Goal: Task Accomplishment & Management: Use online tool/utility

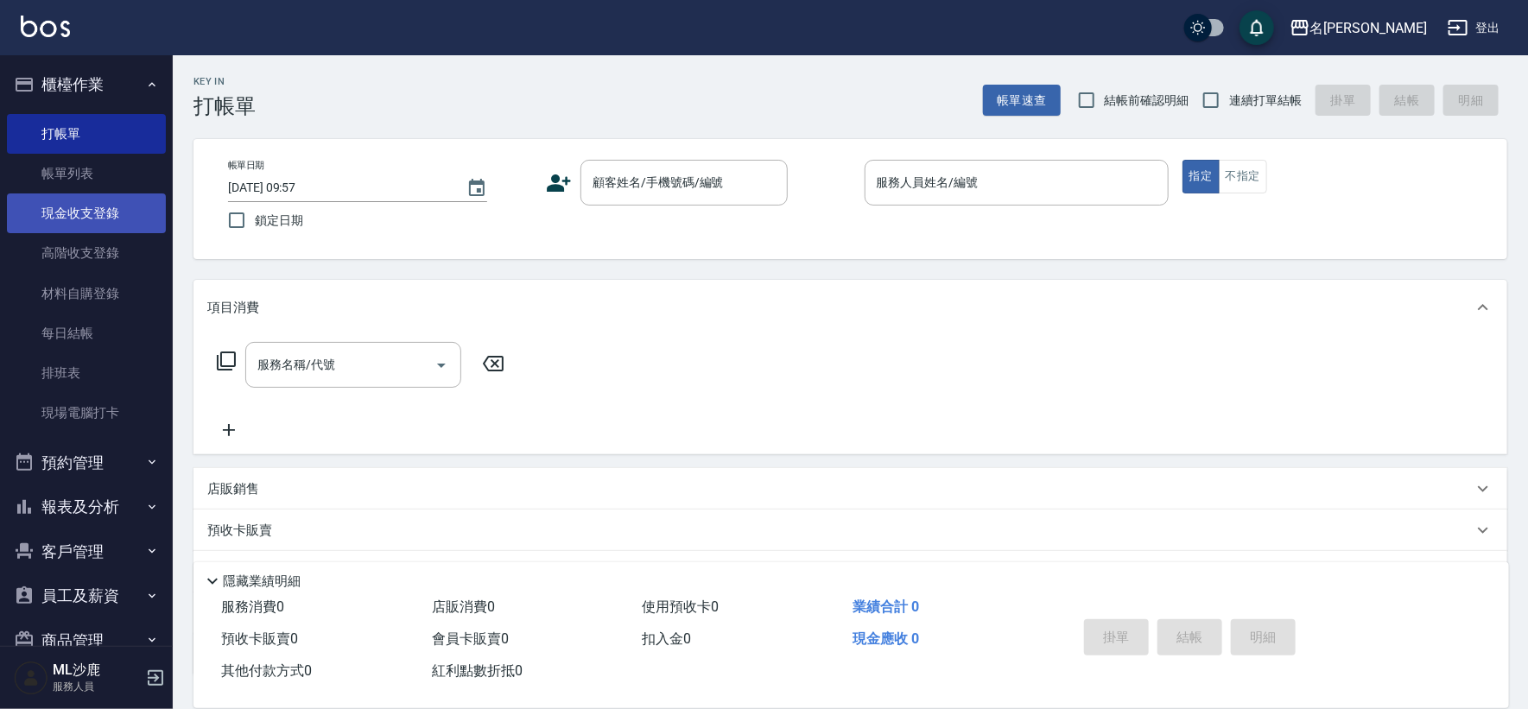
click at [71, 219] on link "現金收支登錄" at bounding box center [86, 214] width 159 height 40
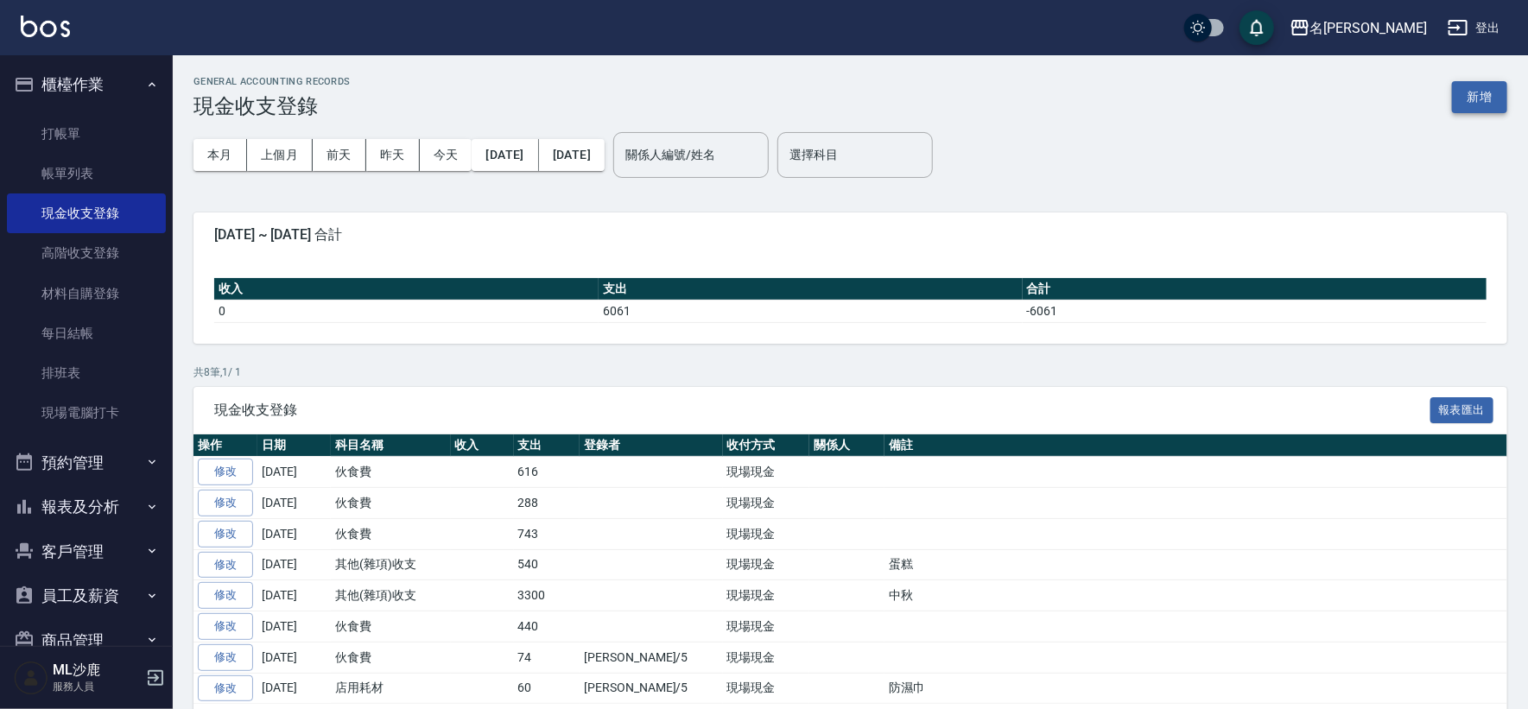
click at [1489, 92] on button "新增" at bounding box center [1479, 97] width 55 height 32
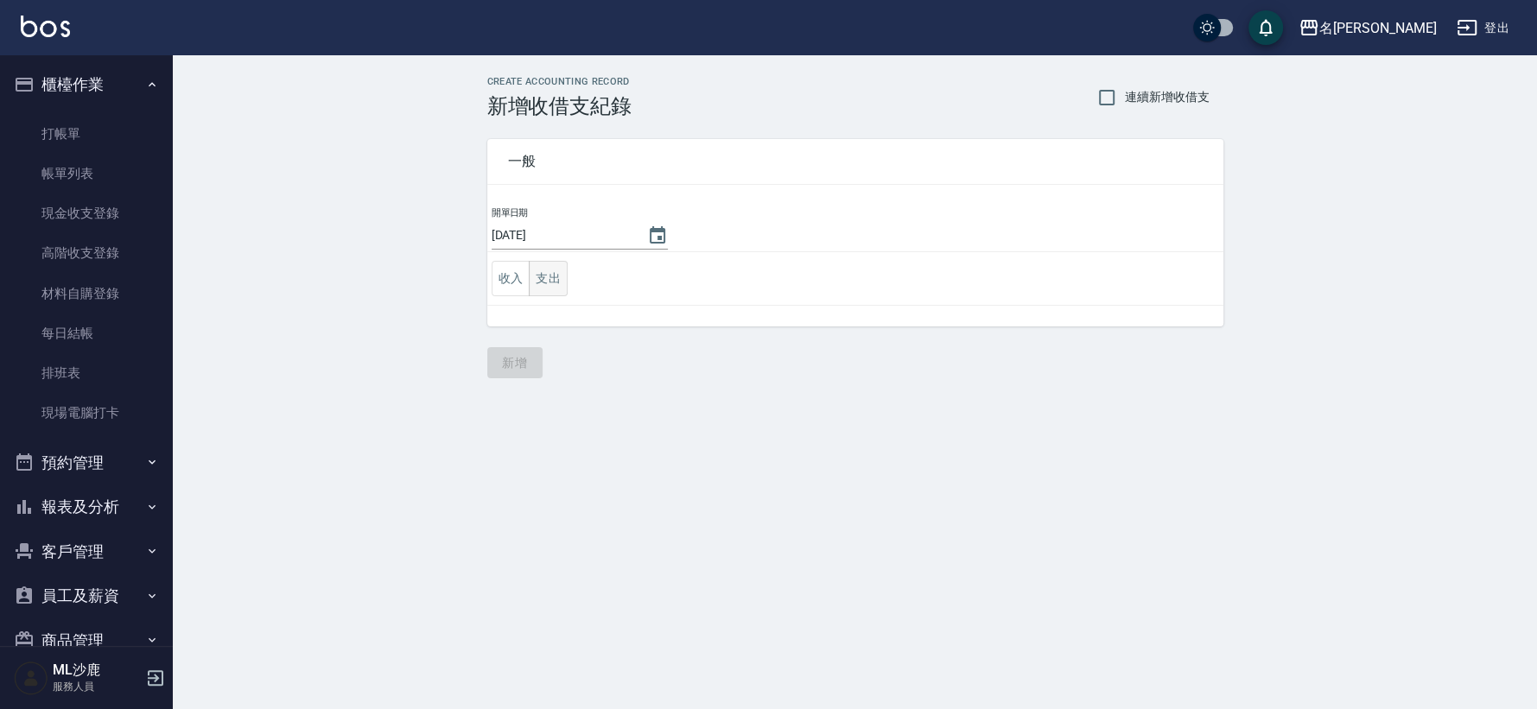
click at [549, 279] on button "支出" at bounding box center [548, 278] width 39 height 35
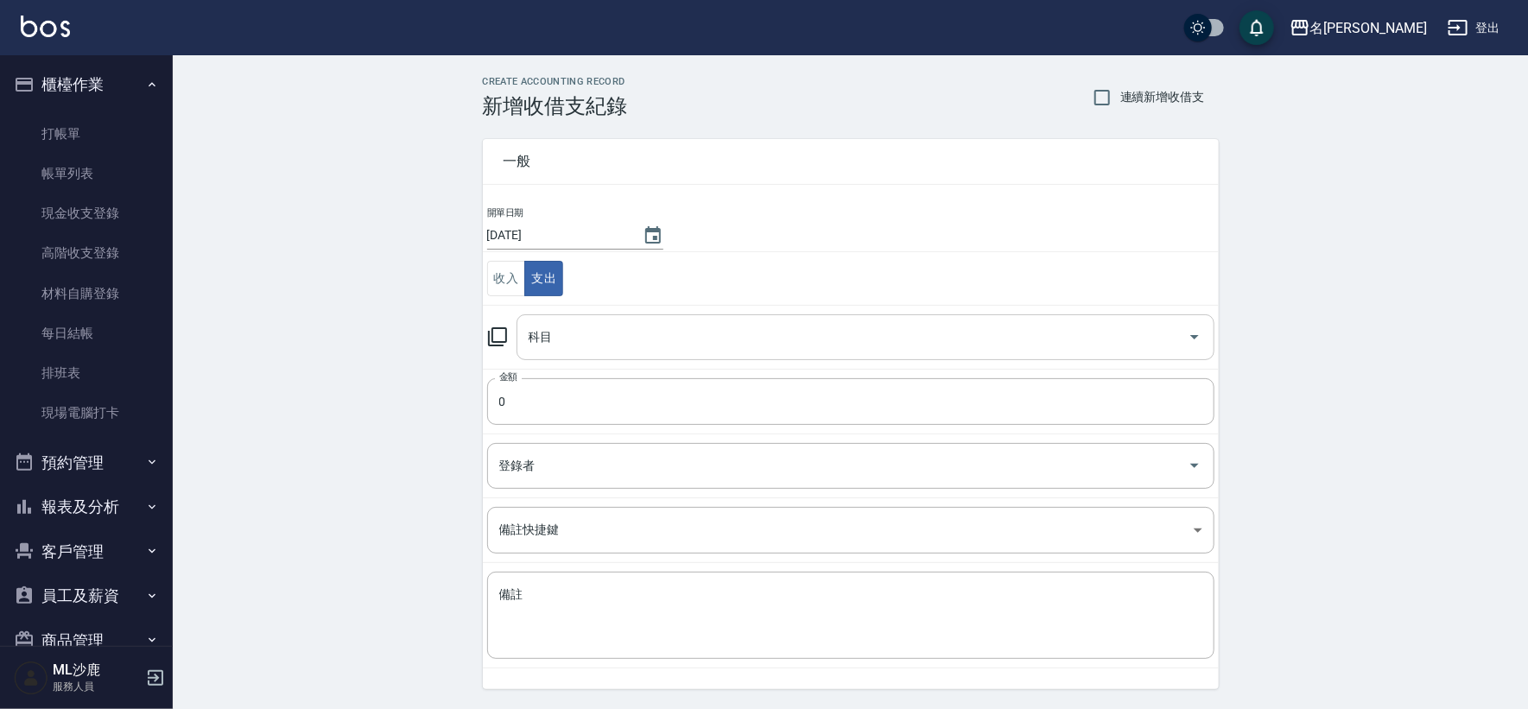
click at [578, 337] on input "科目" at bounding box center [852, 337] width 657 height 30
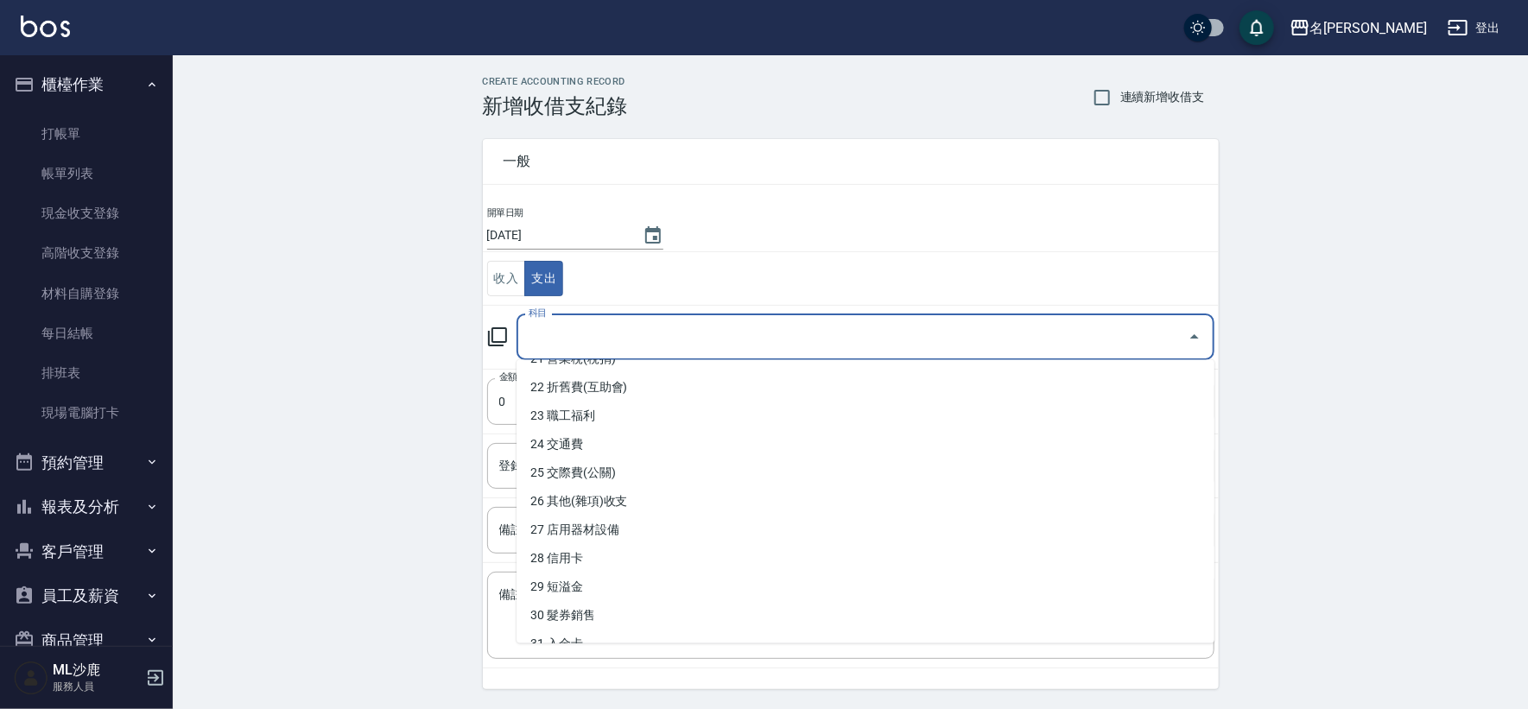
scroll to position [620, 0]
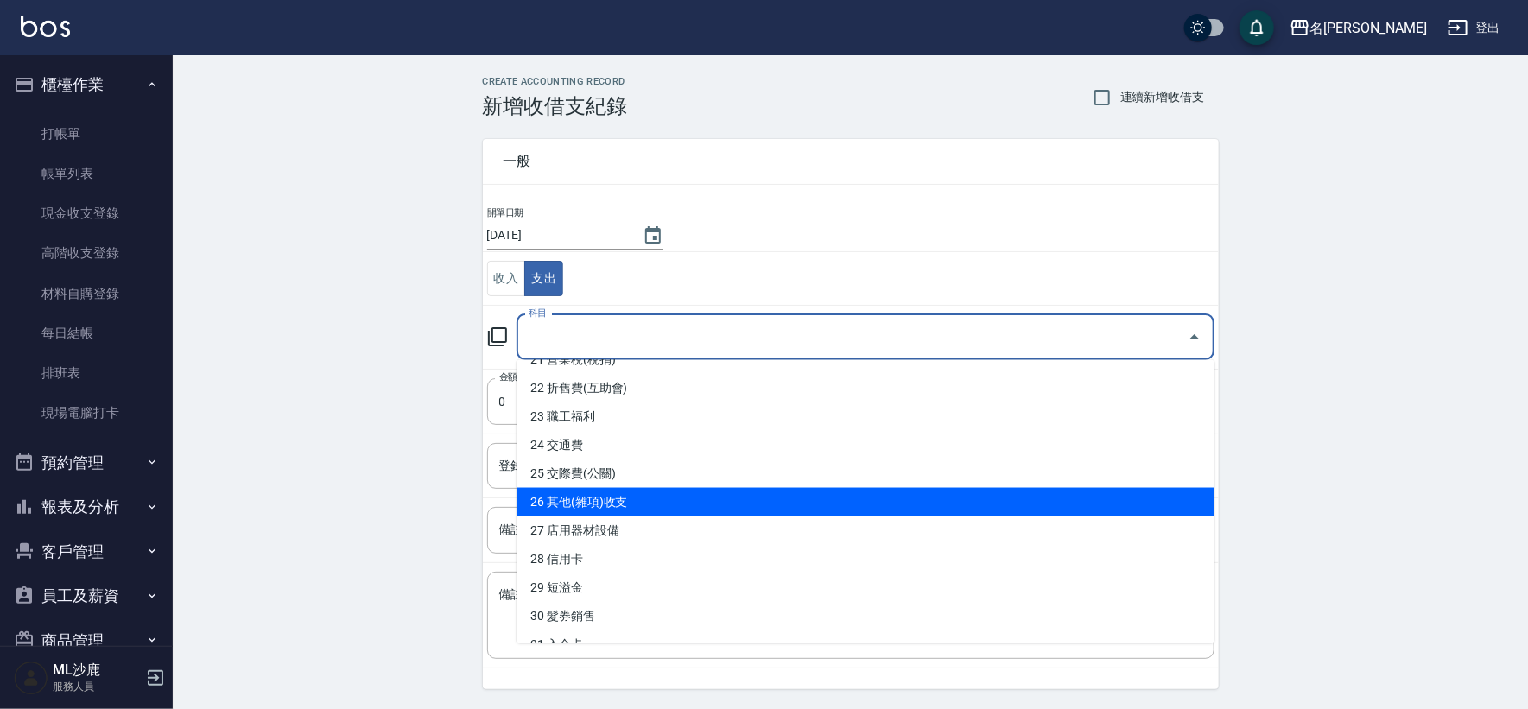
click at [617, 511] on li "26 其他(雜項)收支" at bounding box center [866, 502] width 698 height 29
type input "26 其他(雜項)收支"
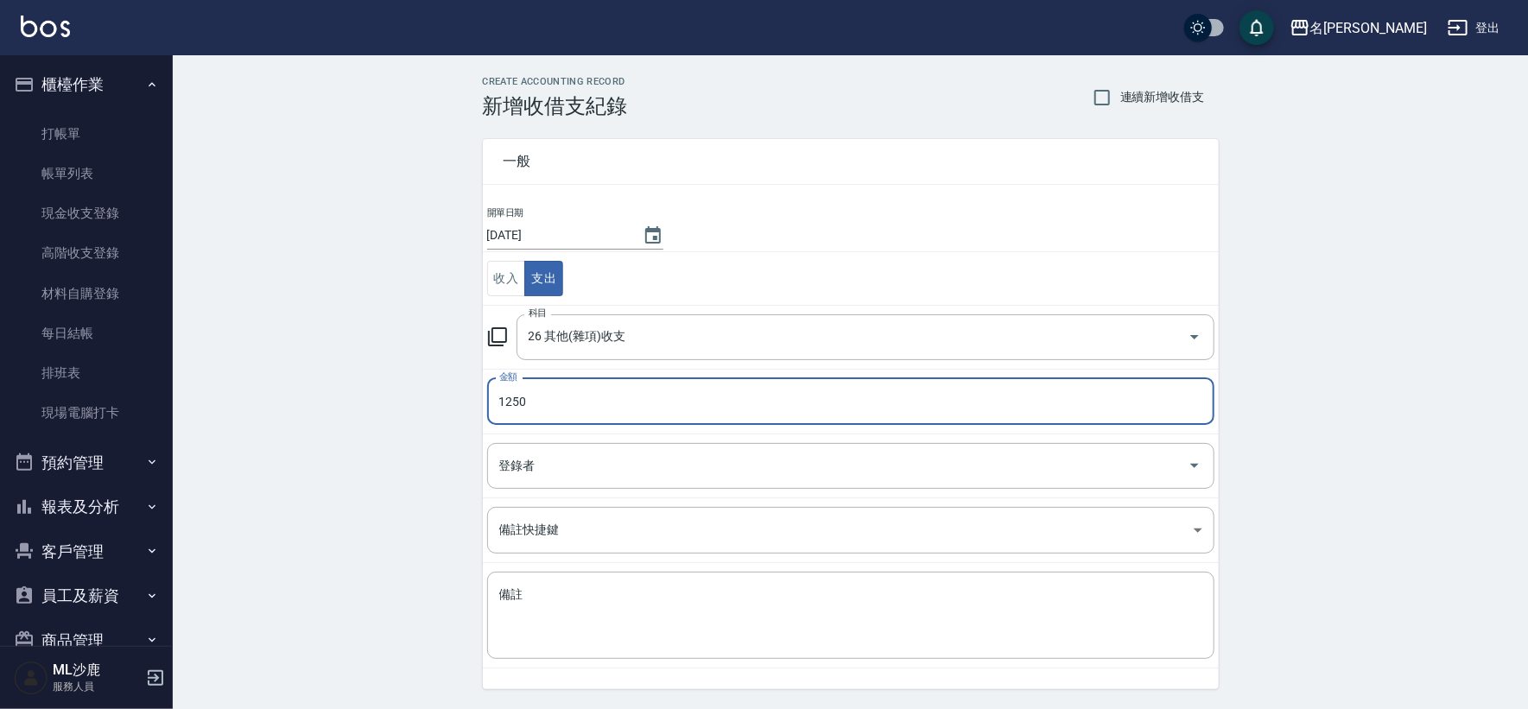
type input "1250"
click at [374, 457] on div "CREATE ACCOUNTING RECORD 新增收借支紀錄 連續新增收借支 一般 開單日期 [DATE] 收入 支出 科目 26 其他(雜項)收支 科目…" at bounding box center [851, 409] width 1356 height 708
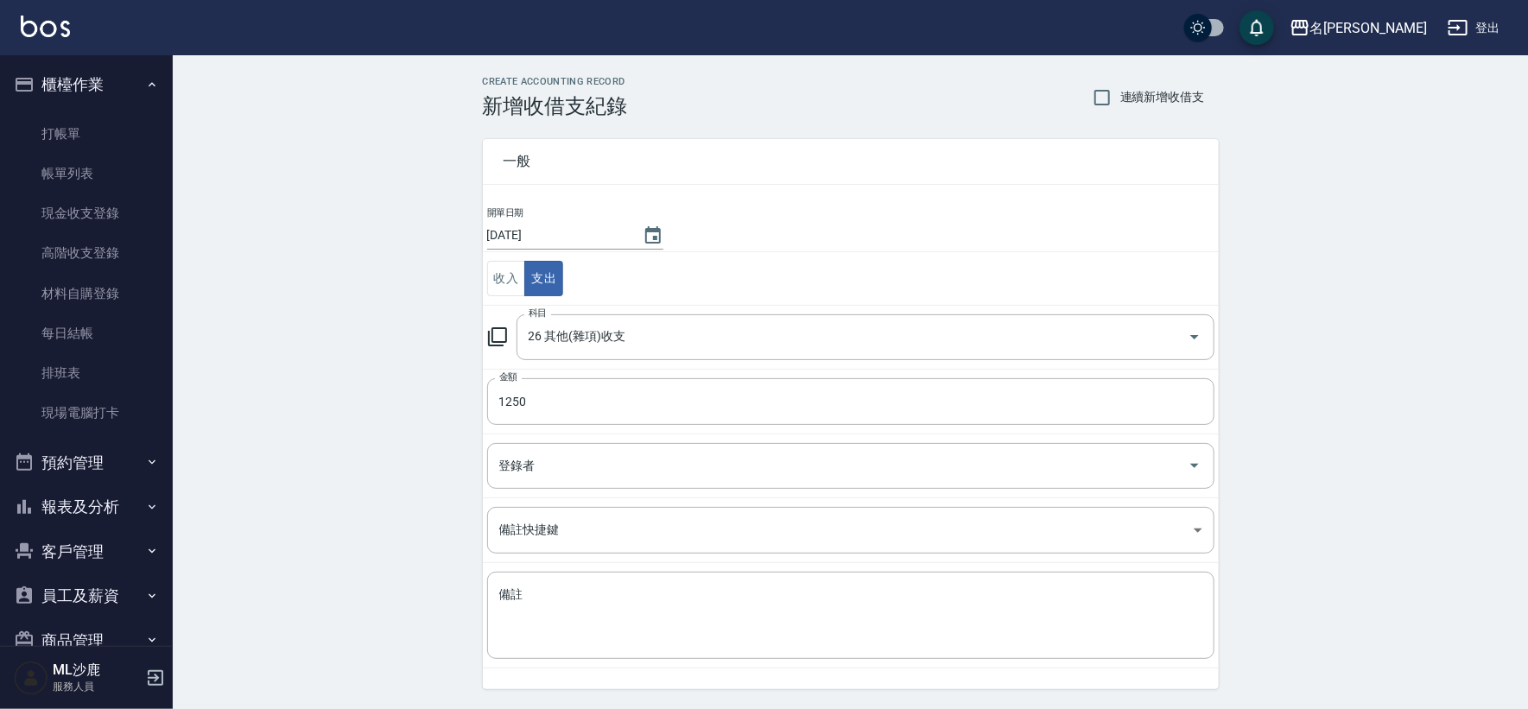
scroll to position [52, 0]
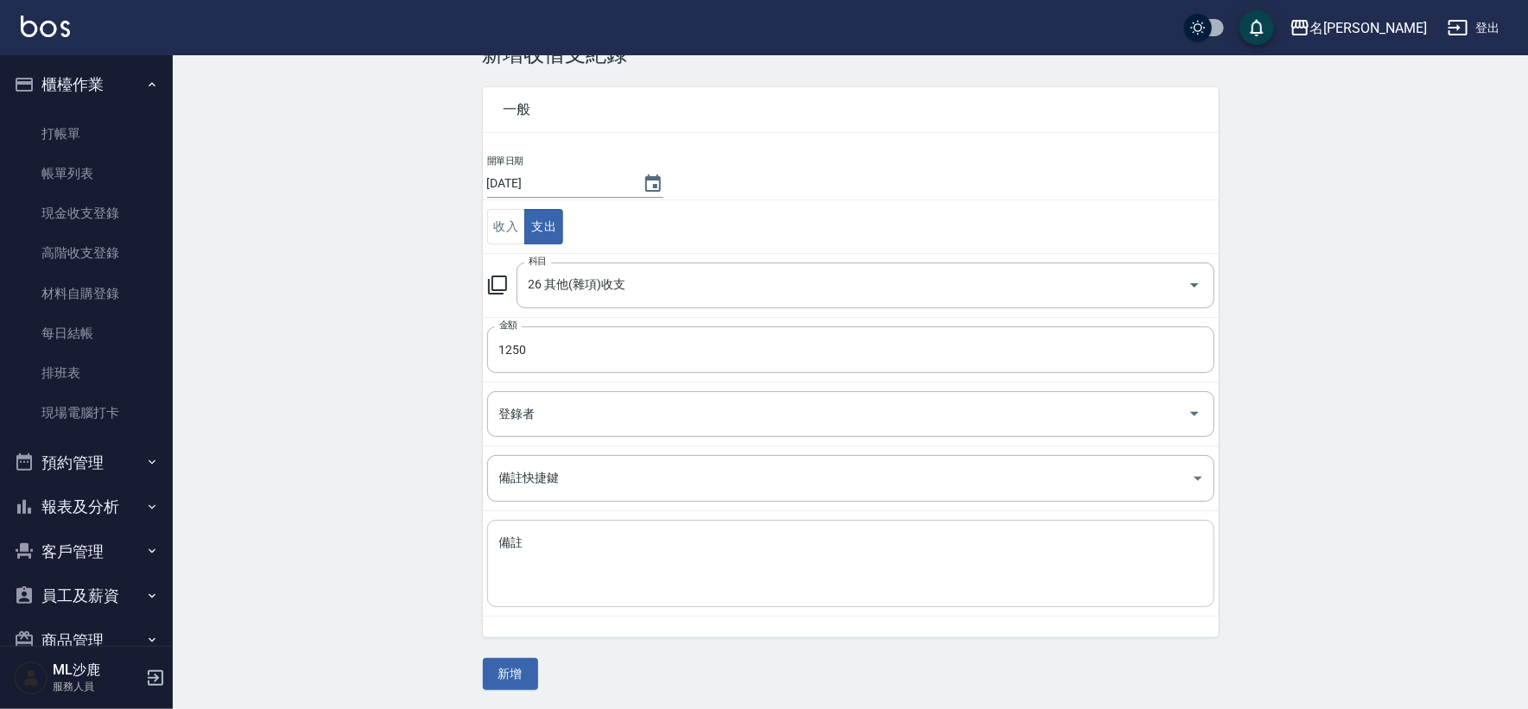
click at [548, 597] on div "x 備註" at bounding box center [851, 563] width 728 height 87
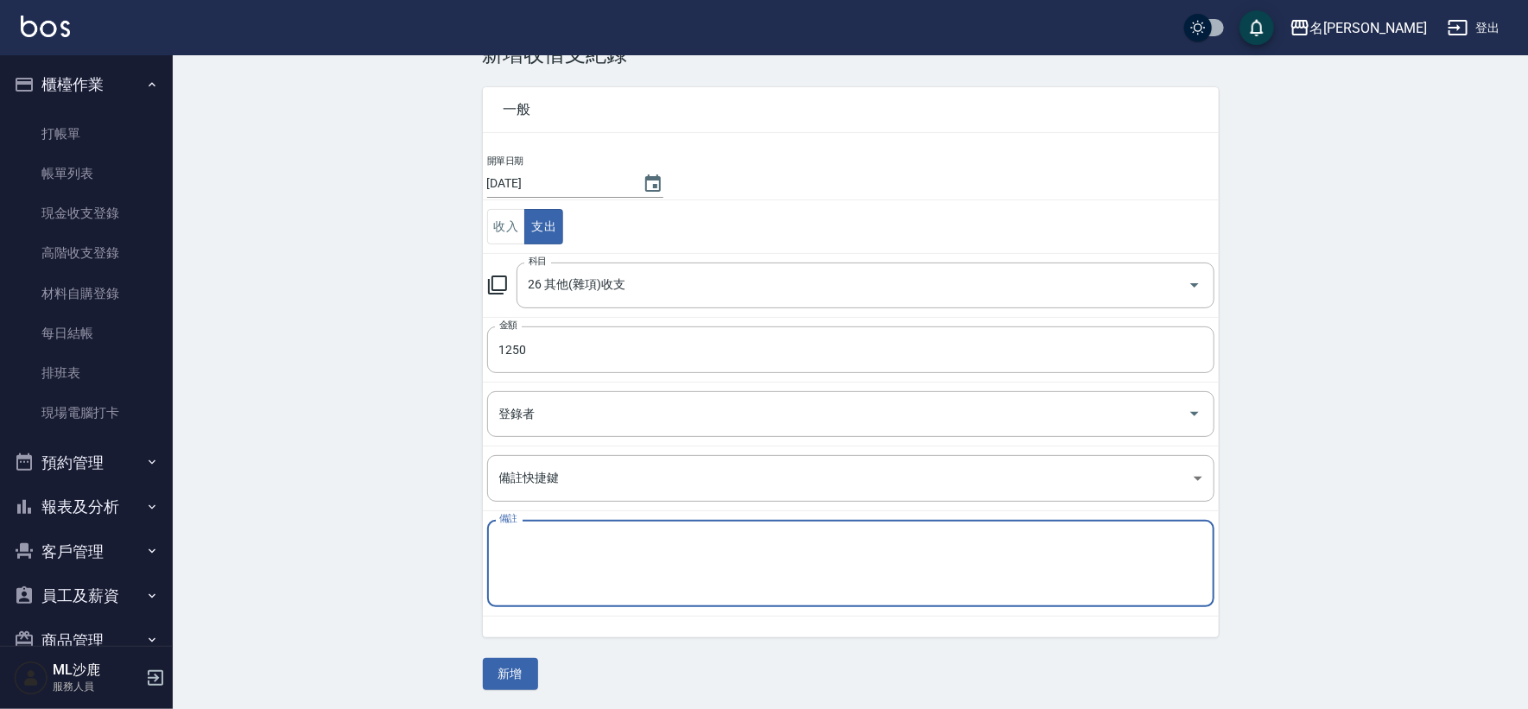
type textarea "d"
type textarea "展華"
click at [508, 676] on button "新增" at bounding box center [510, 674] width 55 height 32
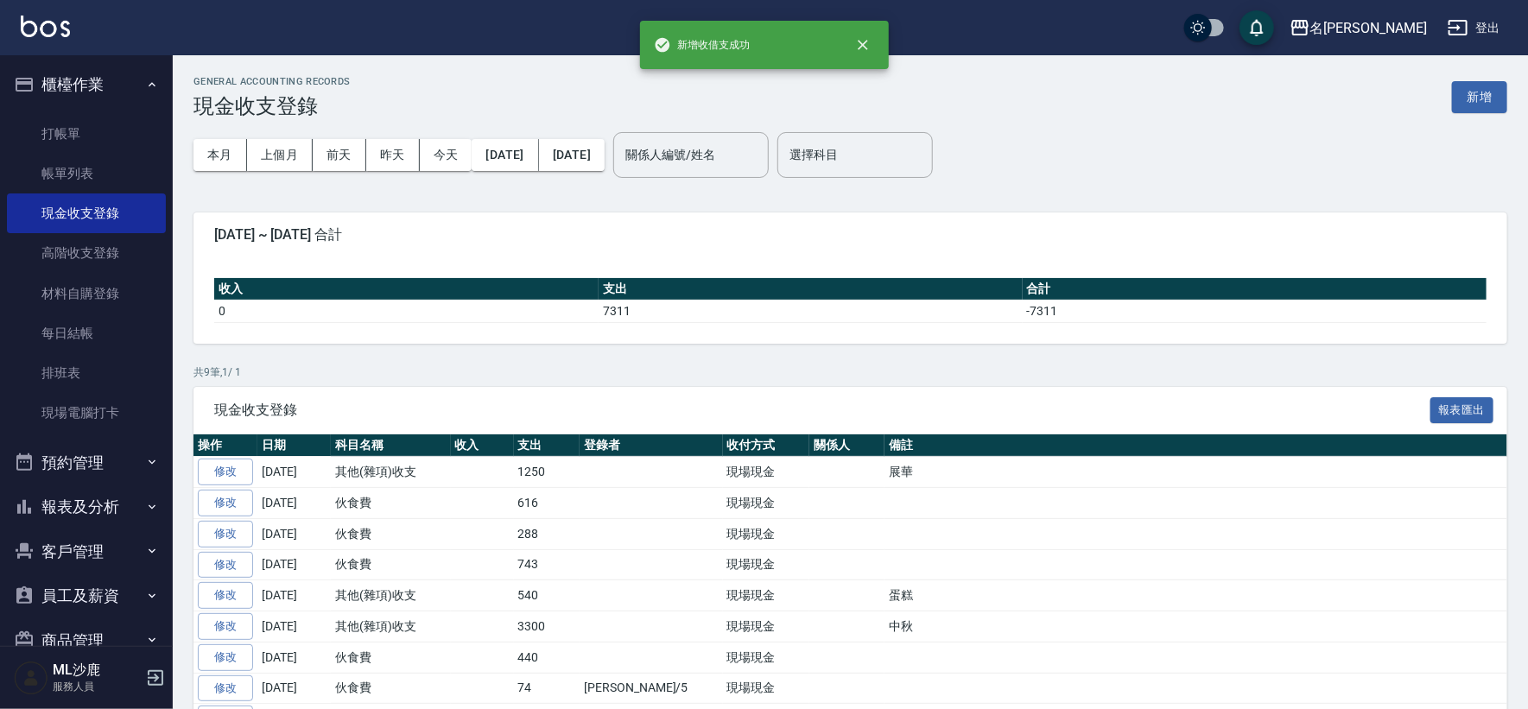
click at [119, 502] on button "報表及分析" at bounding box center [86, 507] width 159 height 45
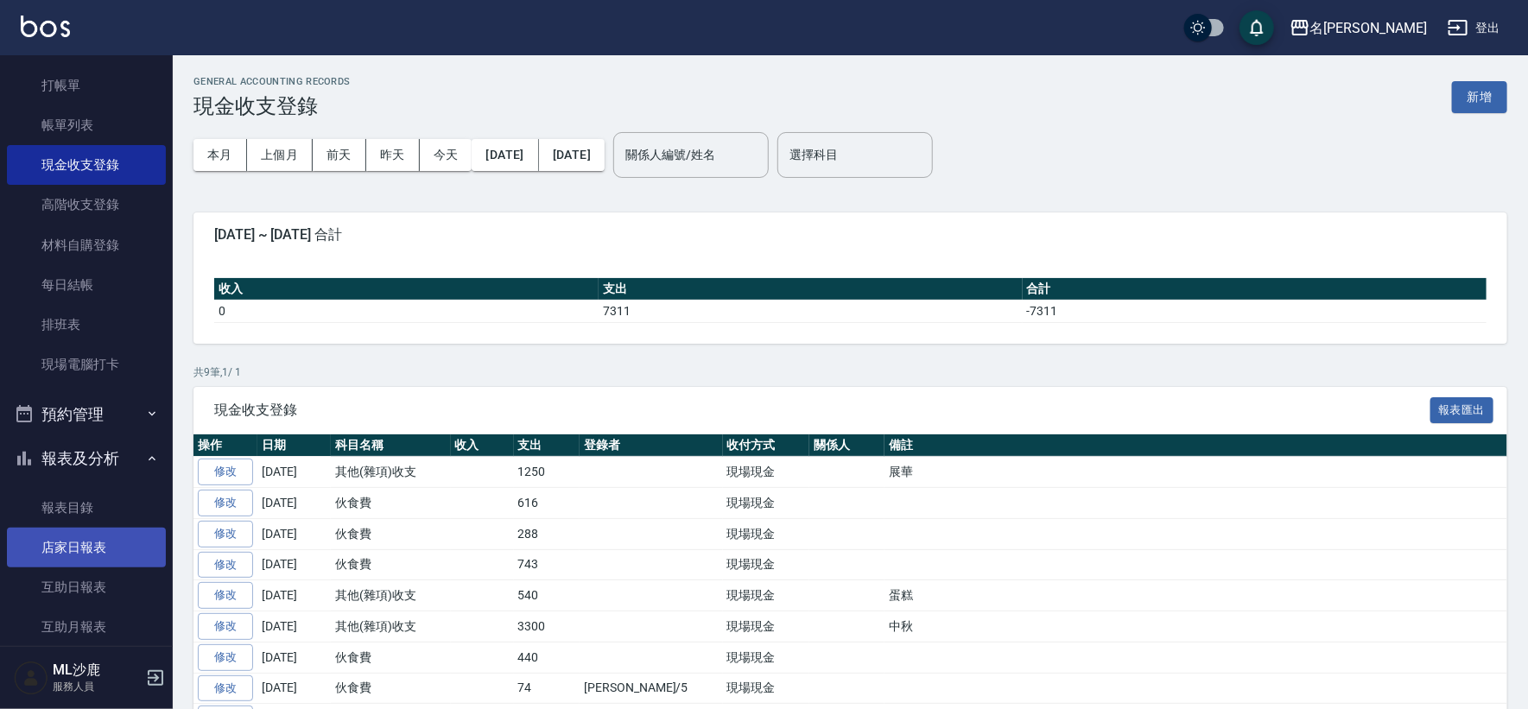
scroll to position [96, 0]
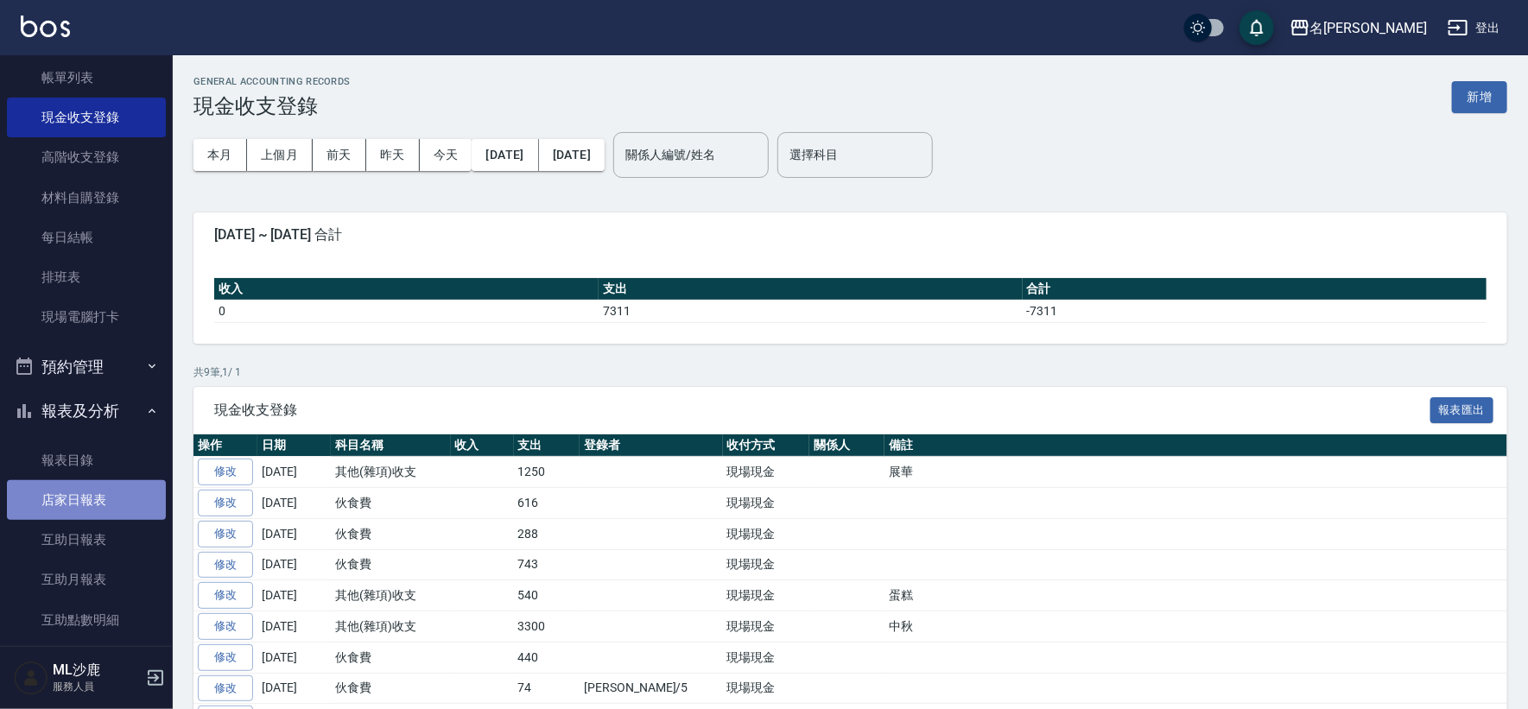
click at [101, 497] on link "店家日報表" at bounding box center [86, 500] width 159 height 40
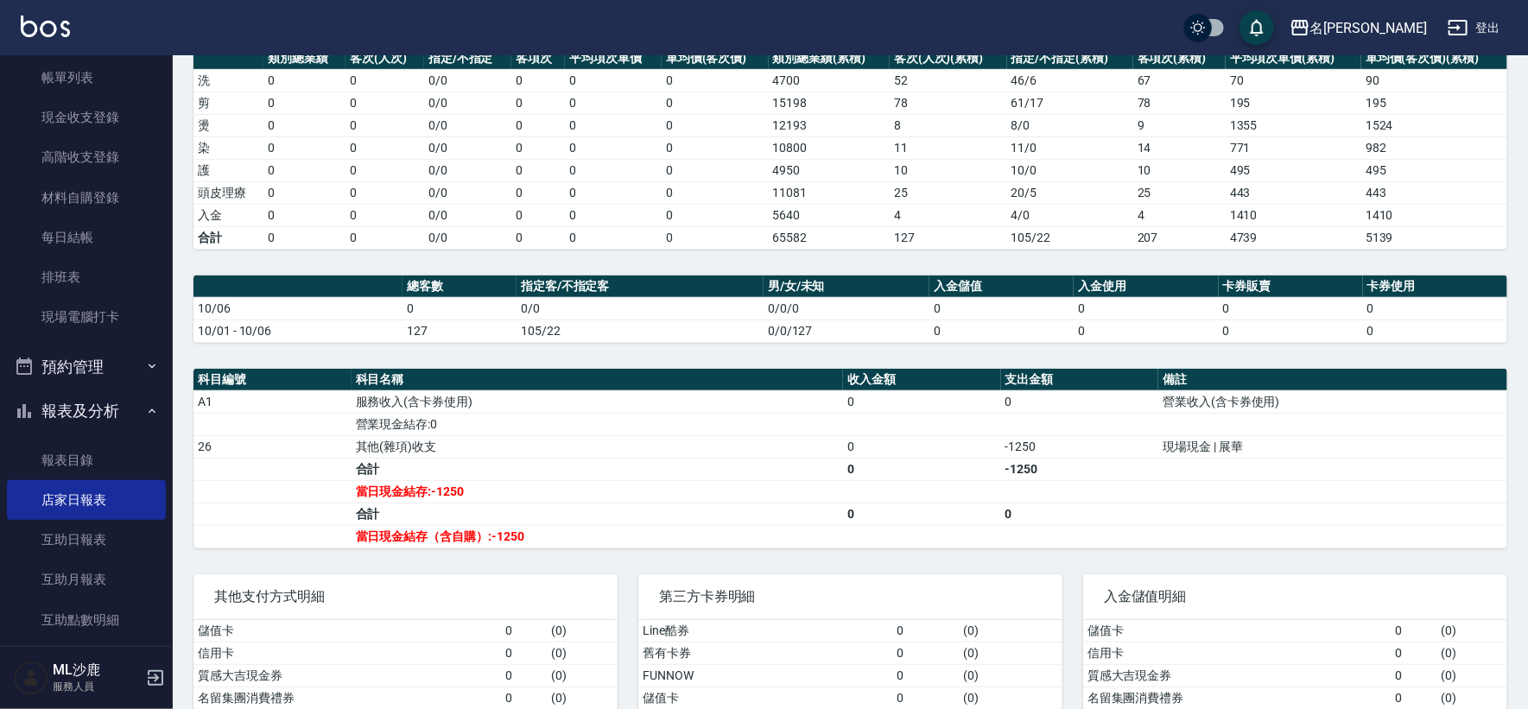
scroll to position [288, 0]
